Goal: Navigation & Orientation: Find specific page/section

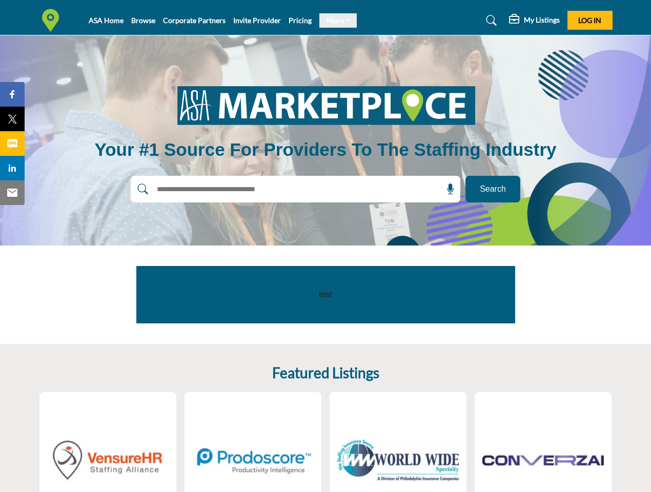
click at [334, 20] on link "More" at bounding box center [338, 20] width 38 height 14
click at [590, 20] on span "Log In" at bounding box center [589, 20] width 23 height 9
click at [447, 189] on icon at bounding box center [450, 189] width 10 height 10
click at [12, 94] on span "Share" at bounding box center [17, 94] width 29 height 12
type input "**********"
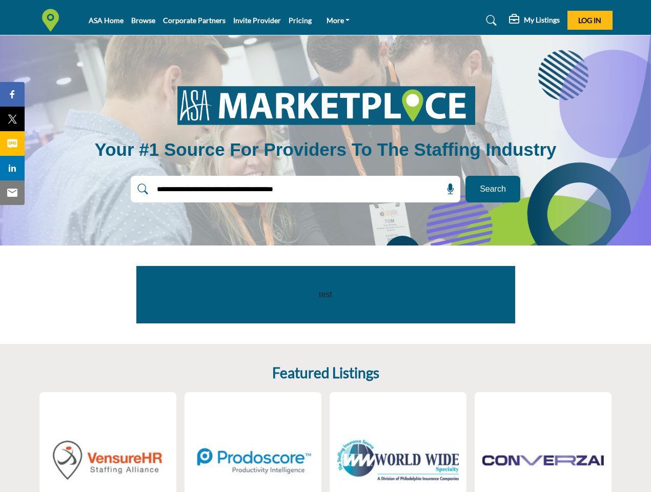
click at [12, 119] on span "Tweet" at bounding box center [17, 119] width 29 height 12
click at [12, 143] on span "Share" at bounding box center [17, 143] width 29 height 12
click at [12, 168] on span "Share" at bounding box center [17, 168] width 29 height 12
click at [12, 193] on span "Email" at bounding box center [17, 192] width 28 height 12
